Goal: Check status: Check status

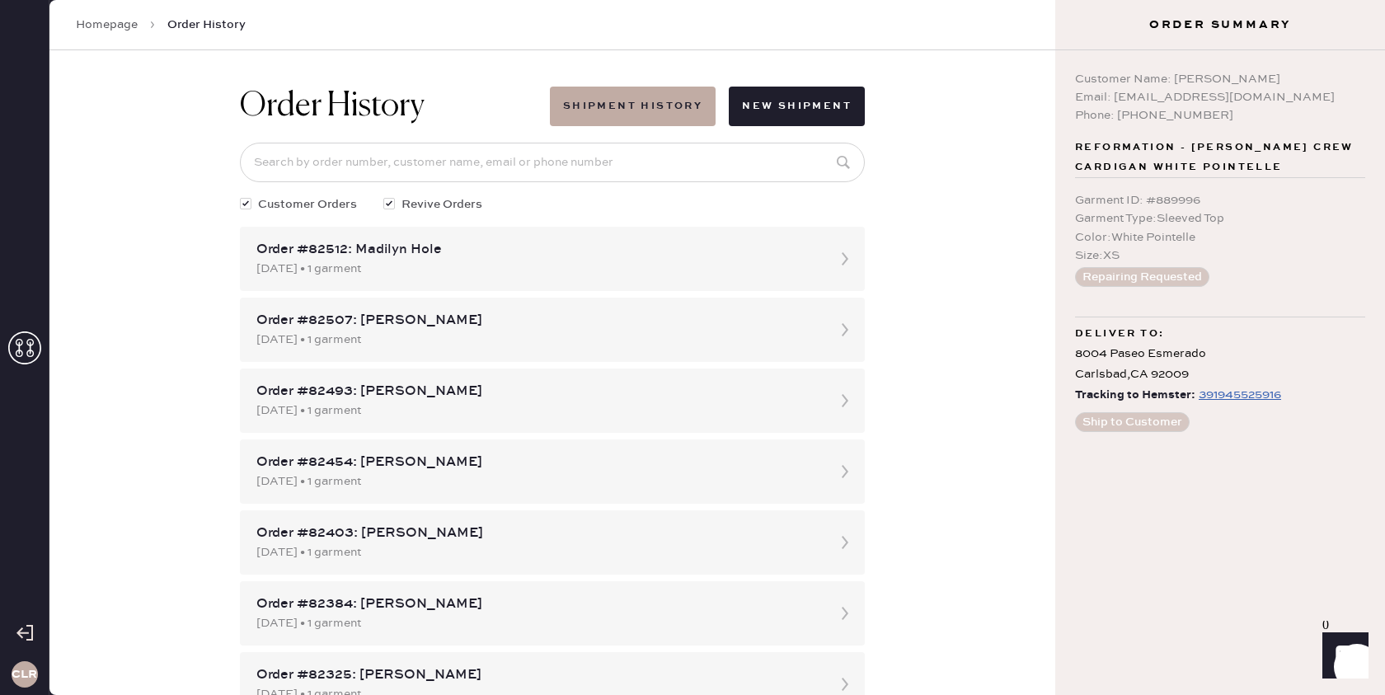
click at [25, 345] on icon at bounding box center [24, 347] width 33 height 33
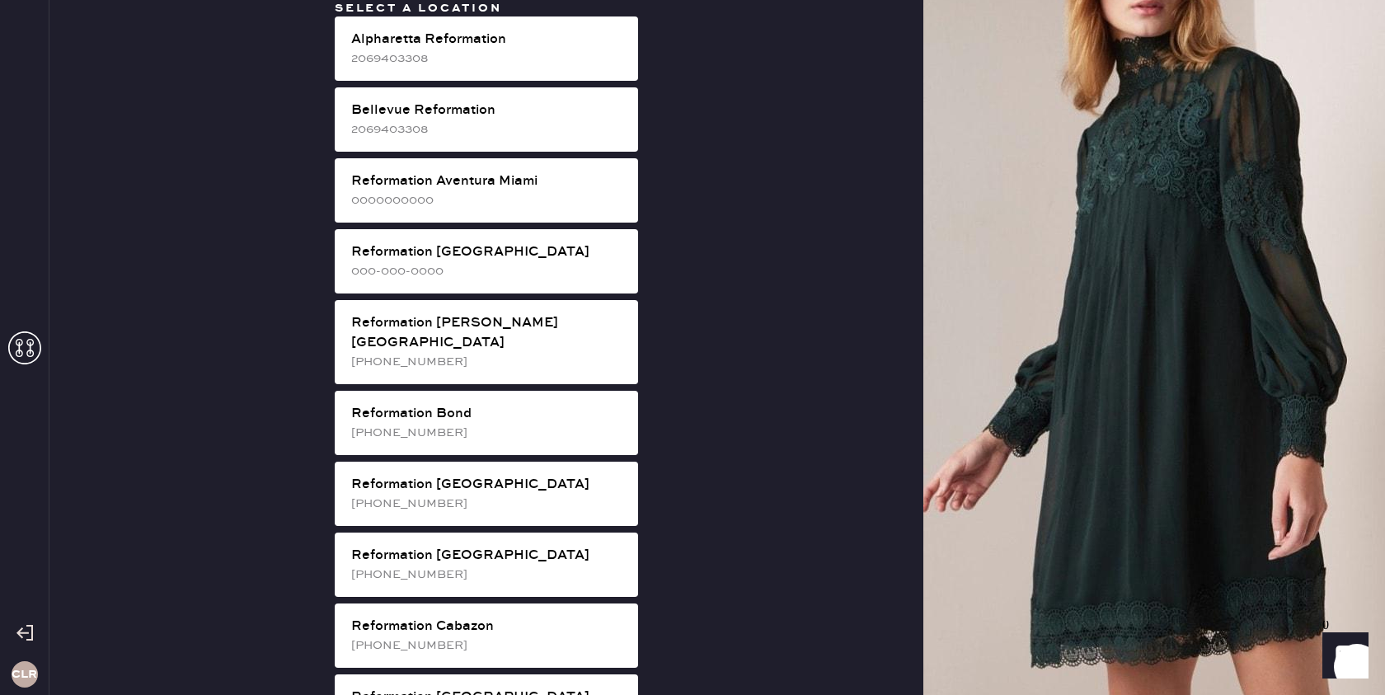
scroll to position [2811, 0]
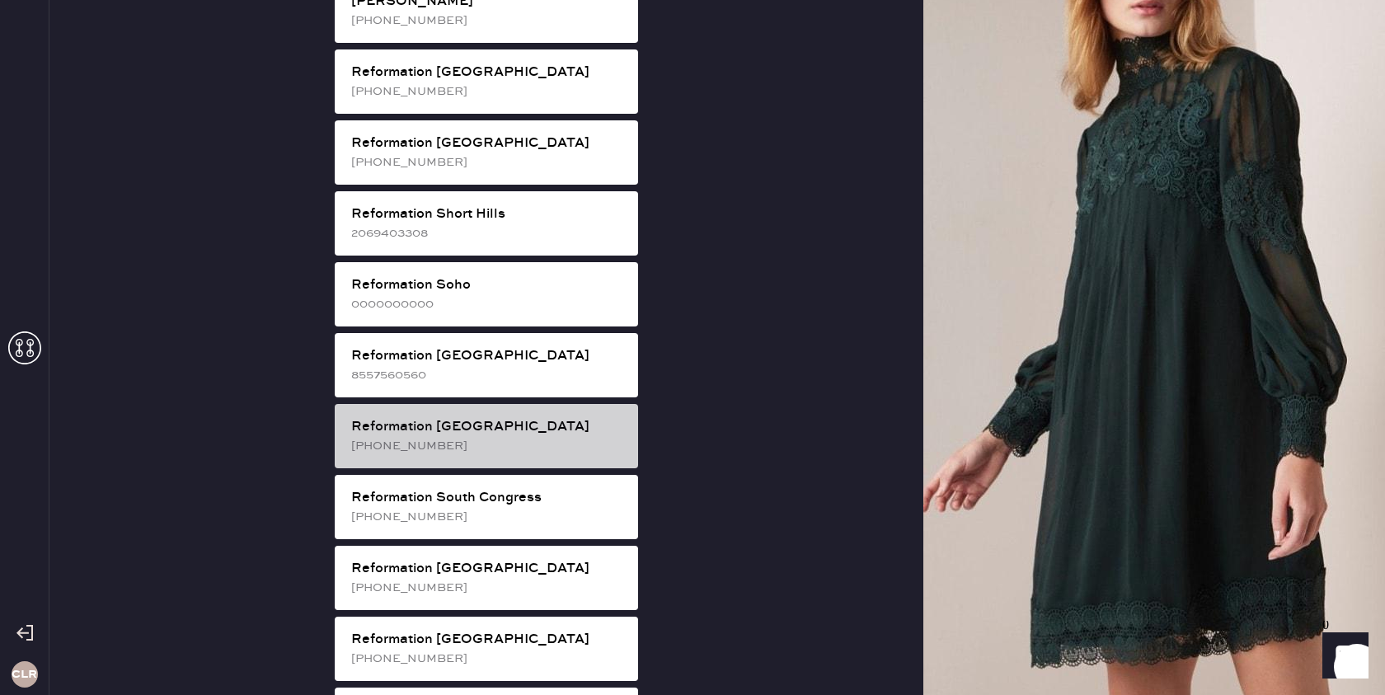
click at [509, 417] on div "Reformation [GEOGRAPHIC_DATA]" at bounding box center [488, 427] width 274 height 20
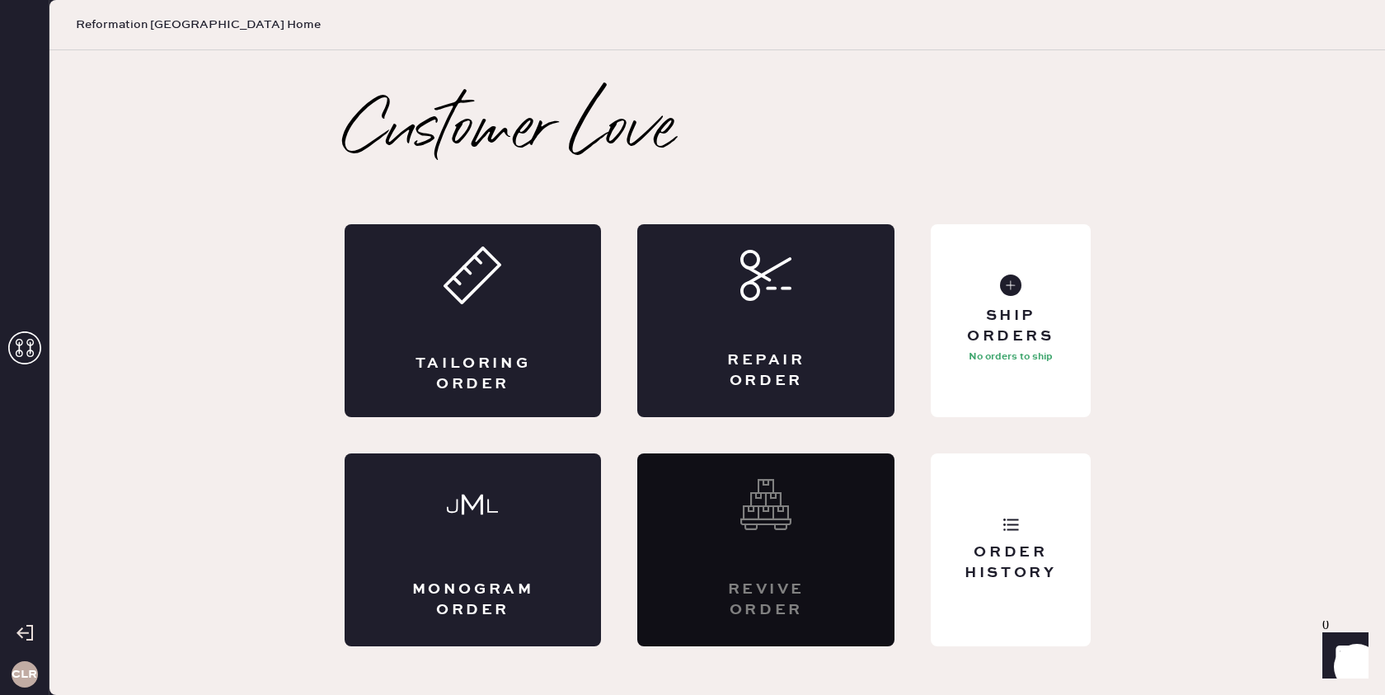
scroll to position [0, 0]
click at [1013, 526] on icon at bounding box center [1010, 524] width 16 height 16
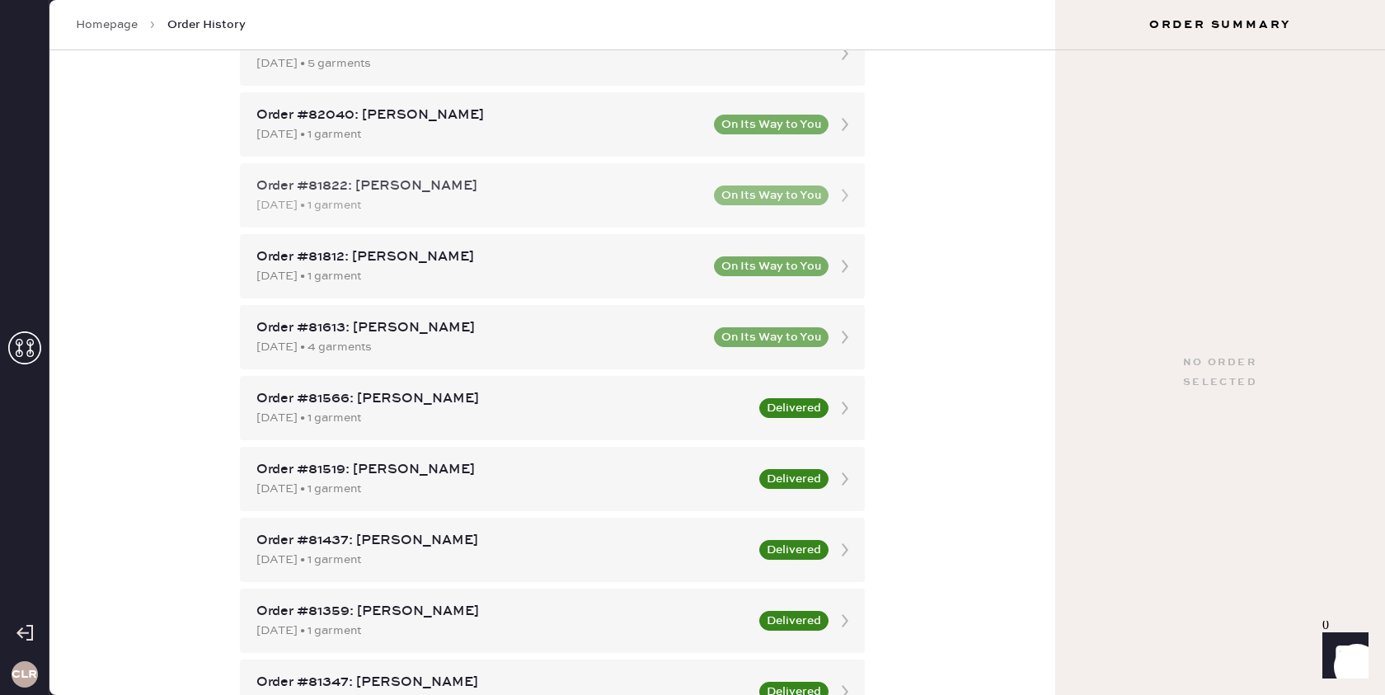
scroll to position [842, 0]
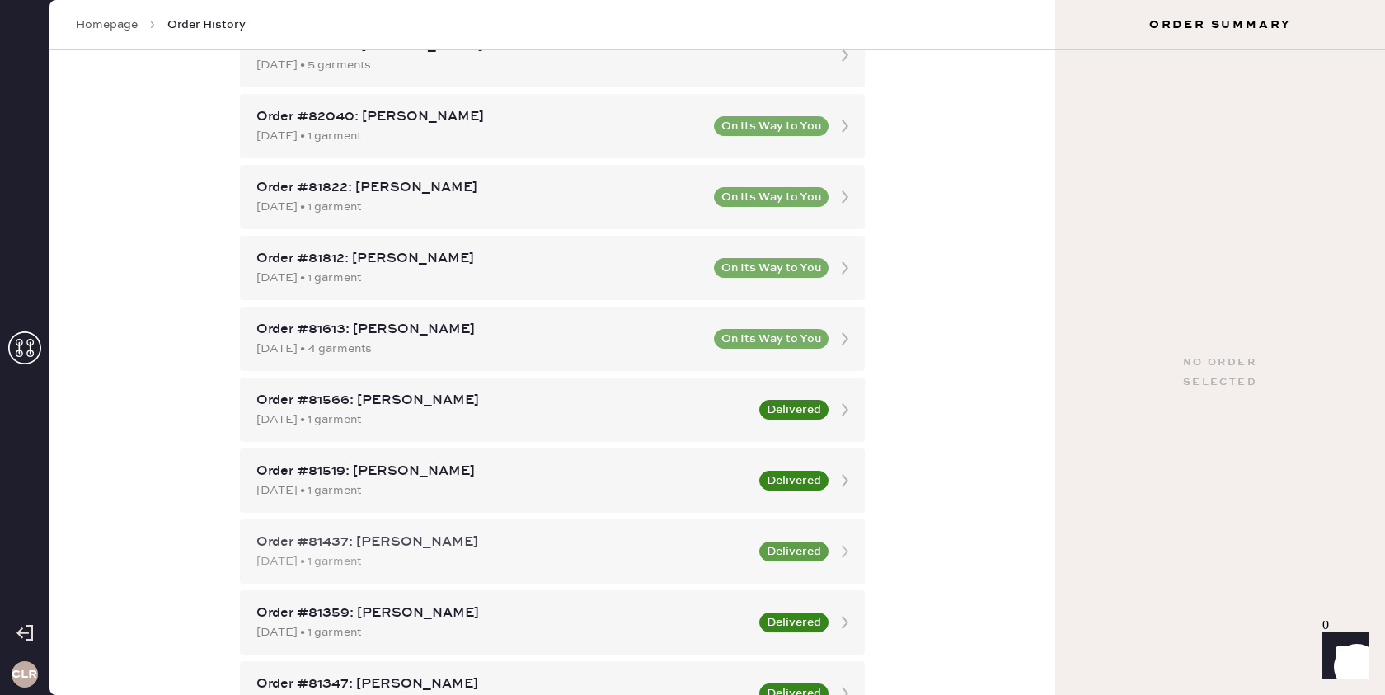
click at [840, 546] on icon at bounding box center [844, 551] width 33 height 33
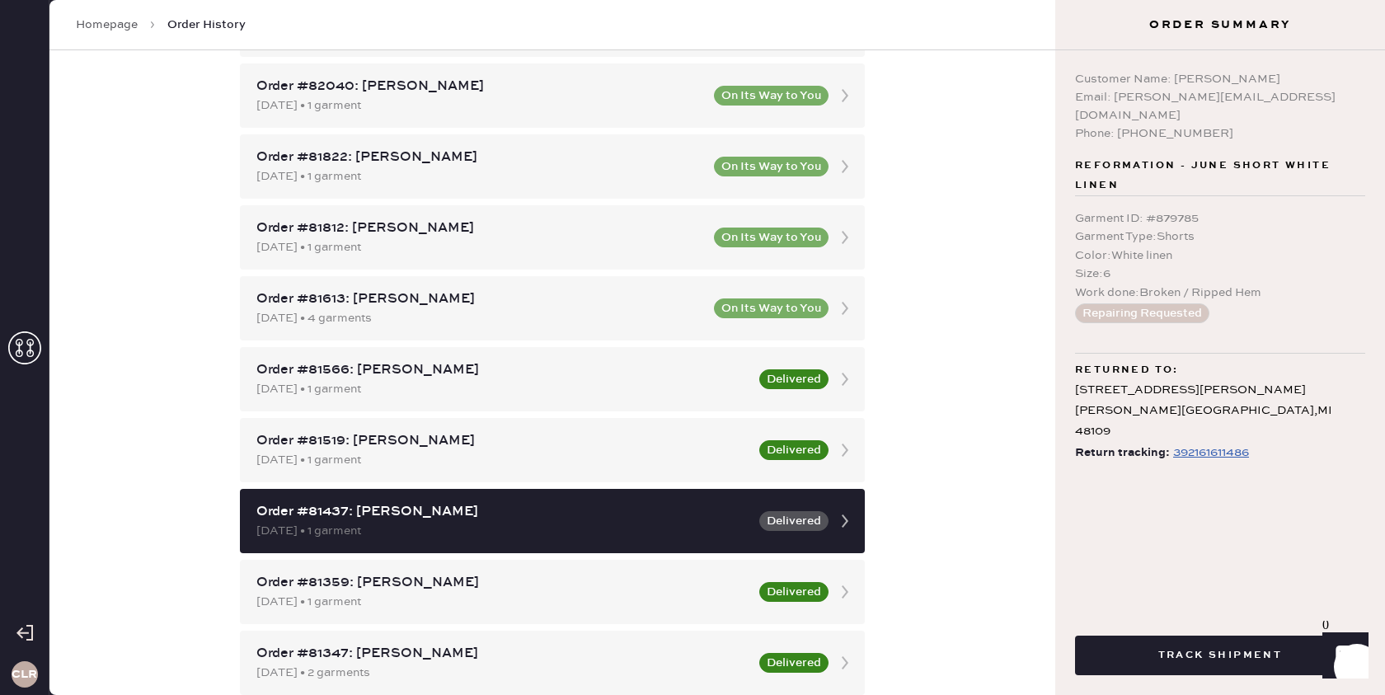
scroll to position [912, 0]
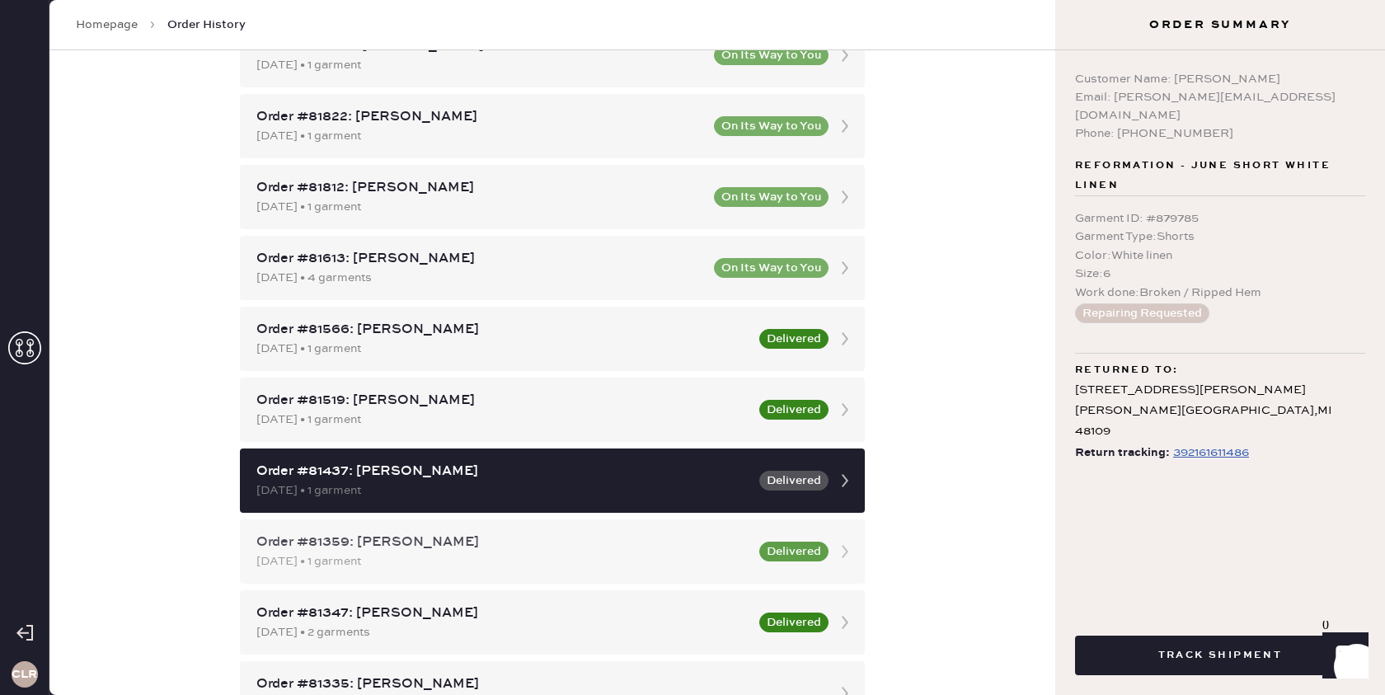
click at [843, 552] on icon at bounding box center [844, 551] width 33 height 33
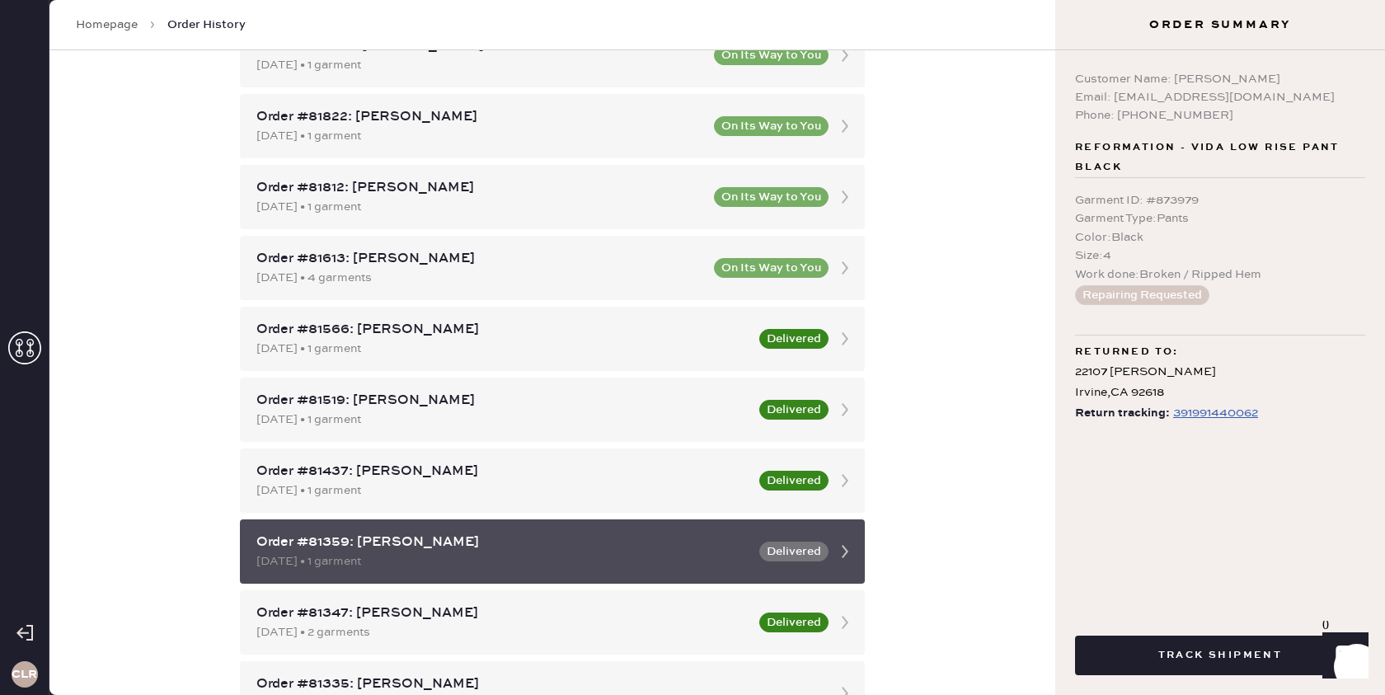
scroll to position [957, 0]
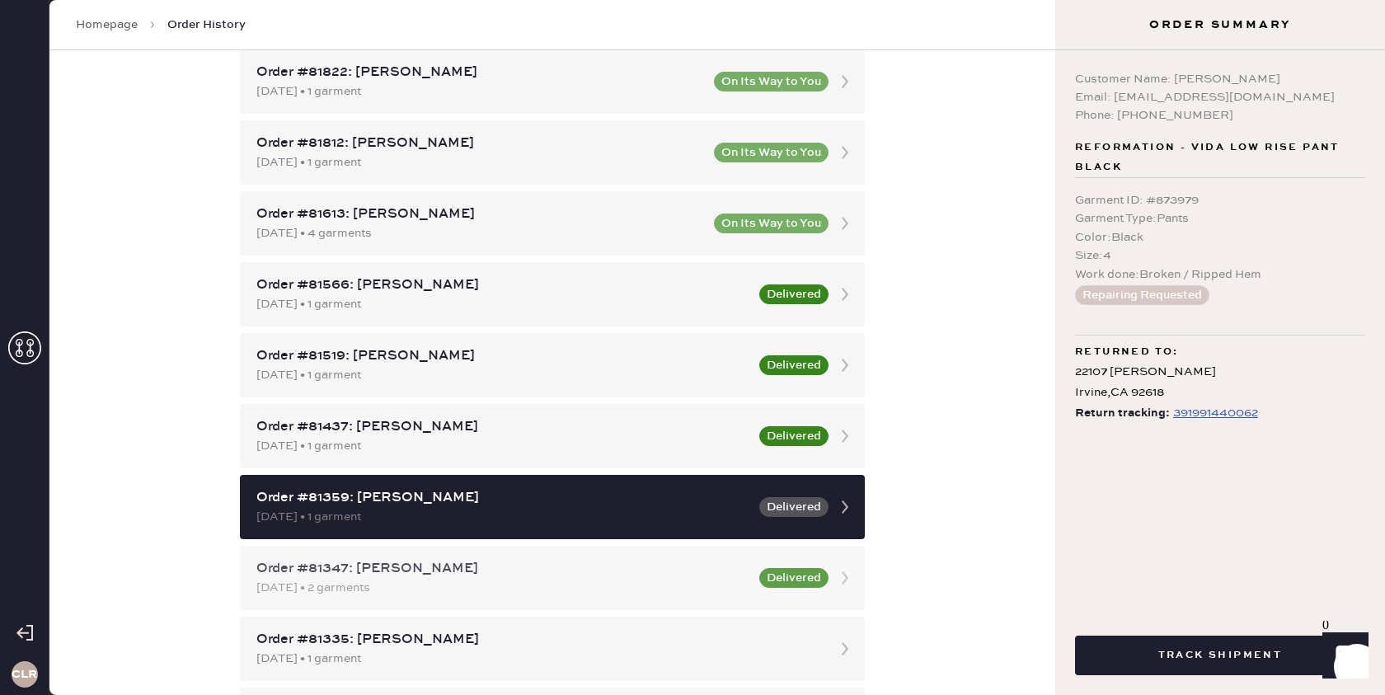
click at [844, 579] on icon at bounding box center [844, 577] width 33 height 33
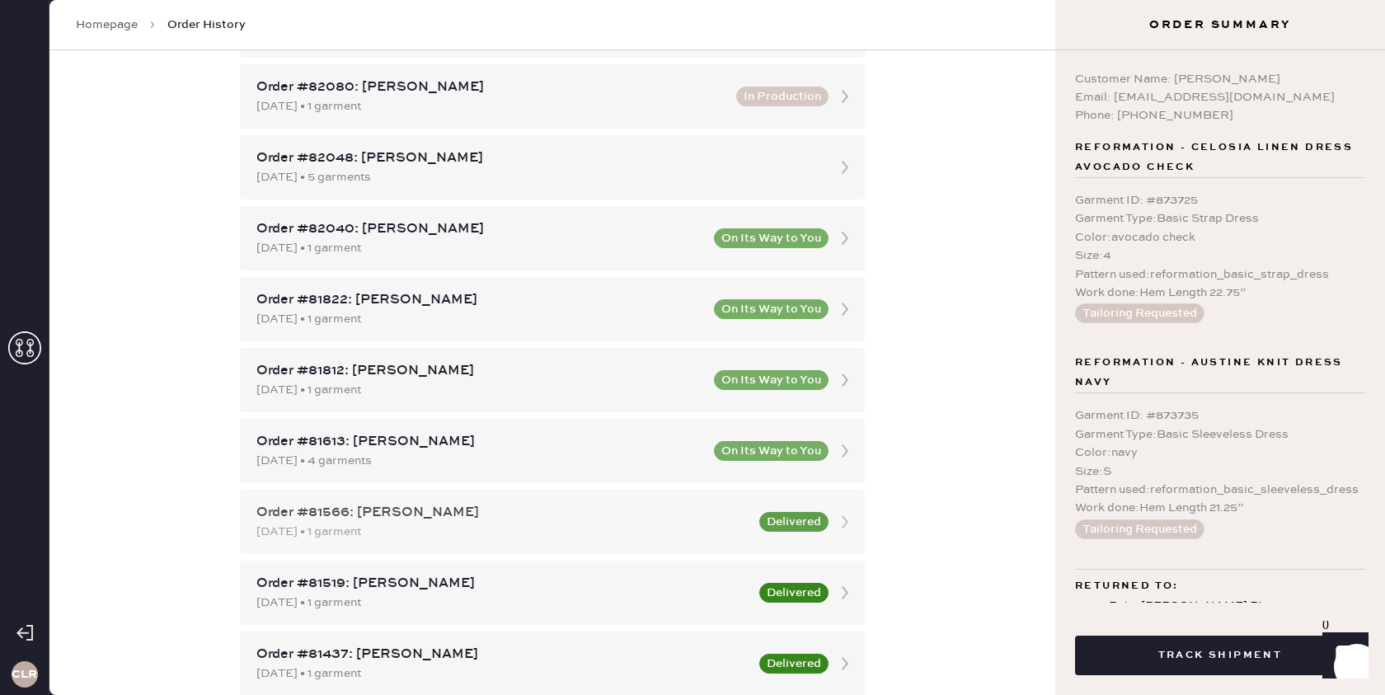
scroll to position [467, 0]
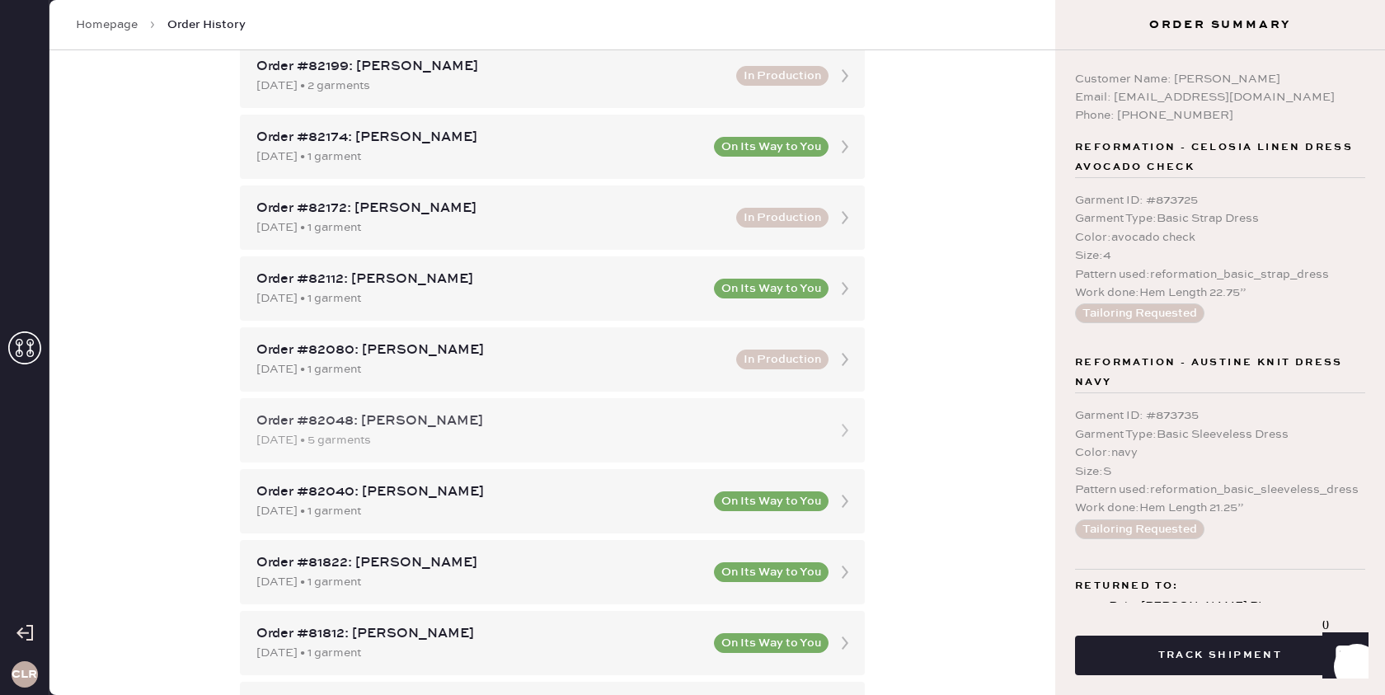
click at [839, 431] on icon at bounding box center [844, 430] width 33 height 33
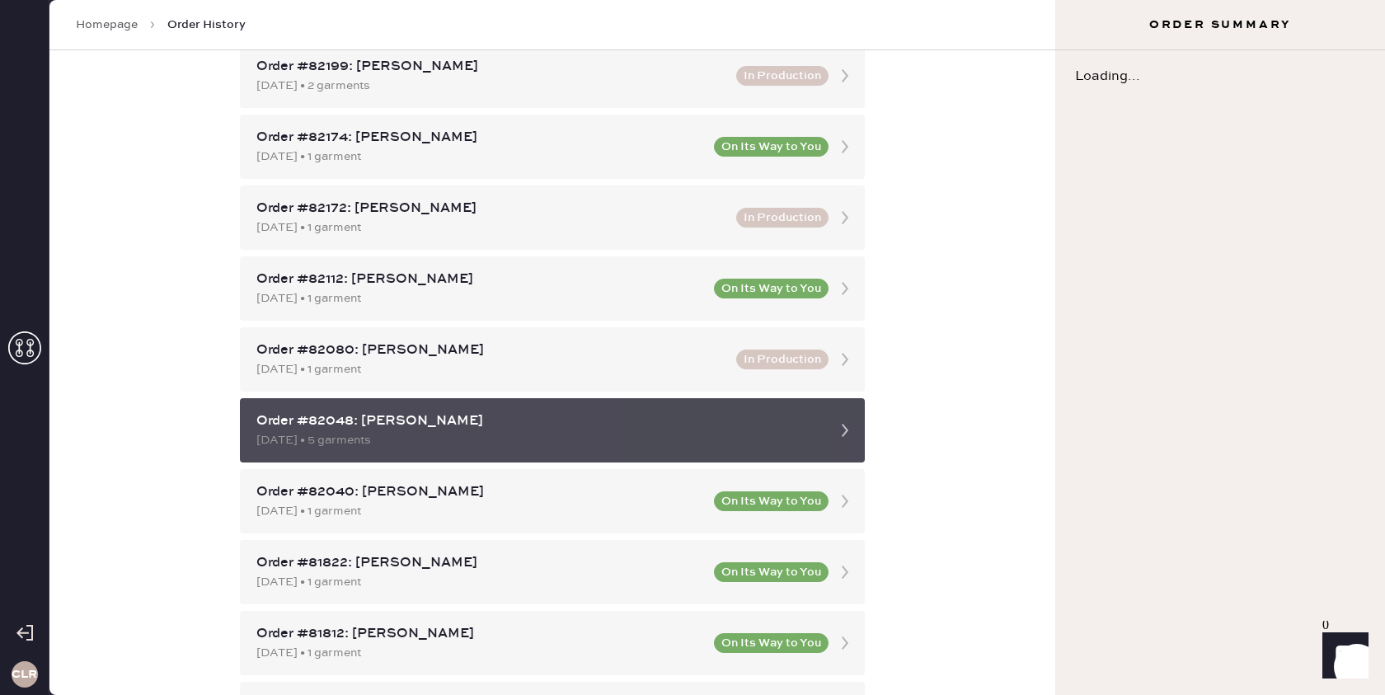
scroll to position [343, 0]
